Goal: Navigation & Orientation: Find specific page/section

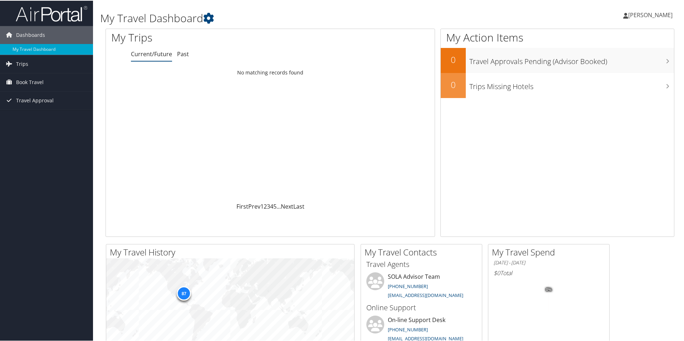
click at [652, 14] on span "[PERSON_NAME]" at bounding box center [650, 14] width 44 height 8
click at [621, 39] on link "My Settings" at bounding box center [631, 39] width 80 height 12
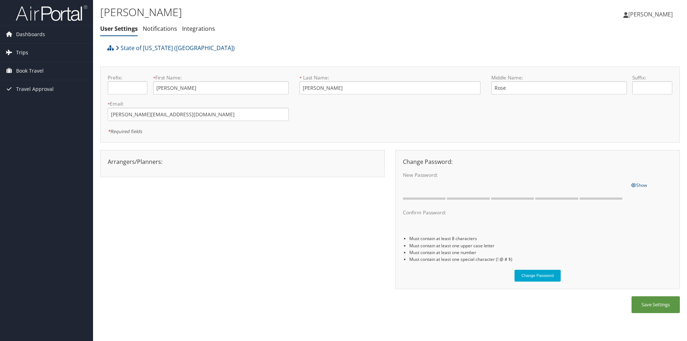
click at [45, 55] on link "Trips" at bounding box center [46, 53] width 93 height 18
click at [47, 65] on link "Current/Future Trips" at bounding box center [46, 67] width 93 height 11
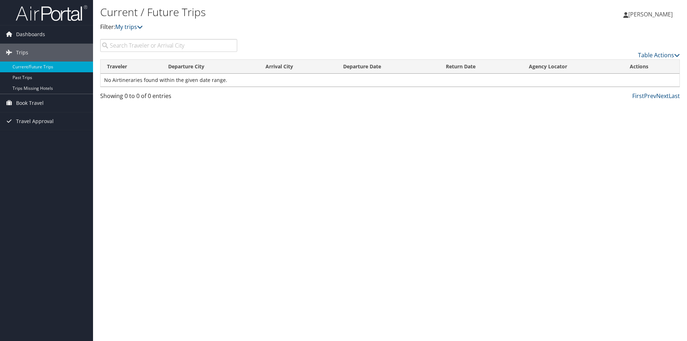
click at [142, 48] on input "search" at bounding box center [168, 45] width 137 height 13
type input "[US_STATE]"
click at [60, 117] on link "Travel Approval" at bounding box center [46, 121] width 93 height 18
click at [52, 147] on link "Approved Trips" at bounding box center [46, 146] width 93 height 11
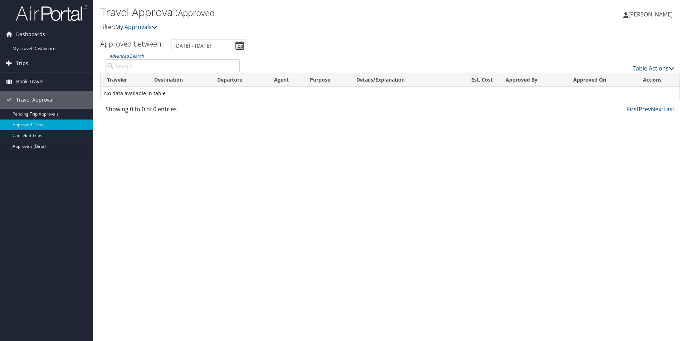
click at [17, 60] on span "Trips" at bounding box center [22, 63] width 12 height 18
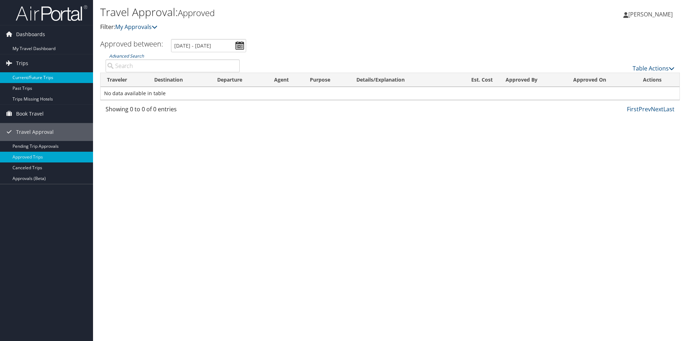
click at [36, 78] on link "Current/Future Trips" at bounding box center [46, 77] width 93 height 11
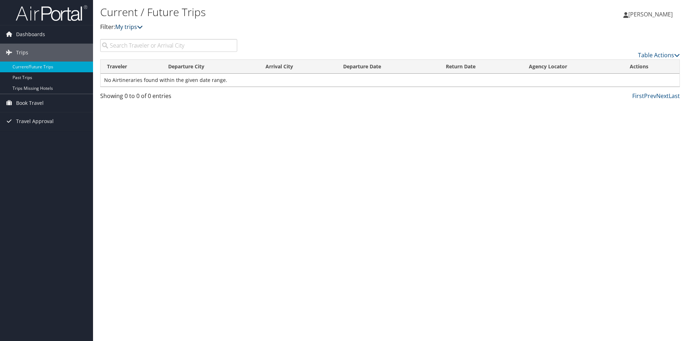
click at [131, 26] on link "My trips" at bounding box center [129, 27] width 28 height 8
click at [668, 57] on link "Table Actions" at bounding box center [659, 55] width 42 height 8
click at [239, 89] on div at bounding box center [343, 170] width 687 height 341
click at [40, 50] on link "Trips" at bounding box center [46, 53] width 93 height 18
click at [38, 37] on span "Dashboards" at bounding box center [30, 34] width 29 height 18
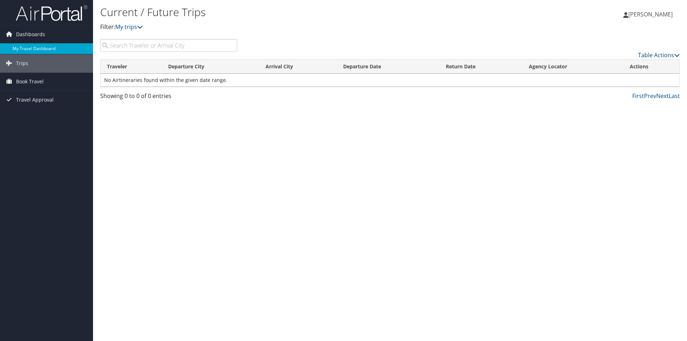
click at [37, 47] on link "My Travel Dashboard" at bounding box center [46, 48] width 93 height 11
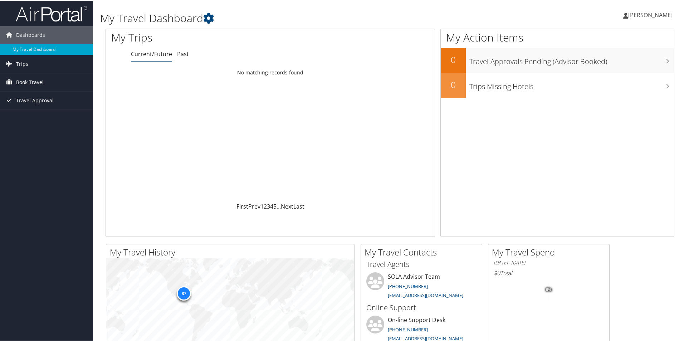
click at [59, 80] on link "Book Travel" at bounding box center [46, 82] width 93 height 18
